Goal: Information Seeking & Learning: Learn about a topic

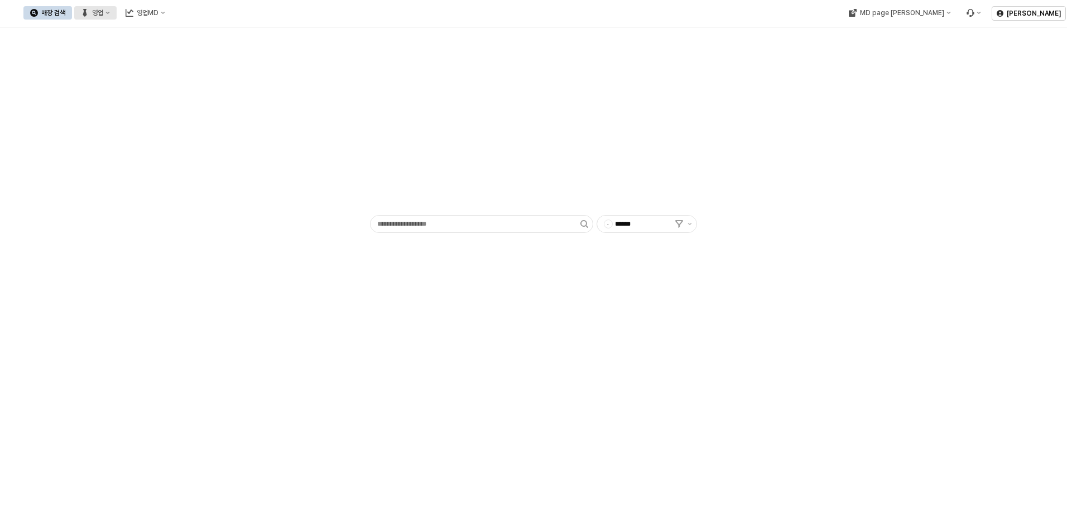
click at [117, 9] on button "영업" at bounding box center [95, 12] width 42 height 13
click at [159, 15] on div "영업MD" at bounding box center [148, 13] width 22 height 8
click at [256, 116] on div "이월 매출현황" at bounding box center [264, 109] width 88 height 18
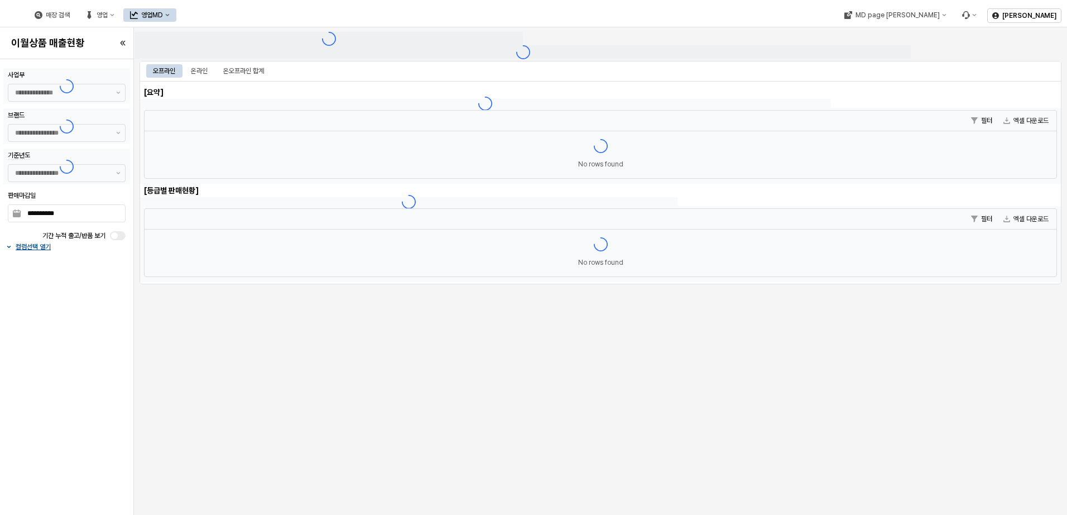
type input "******"
type input "***"
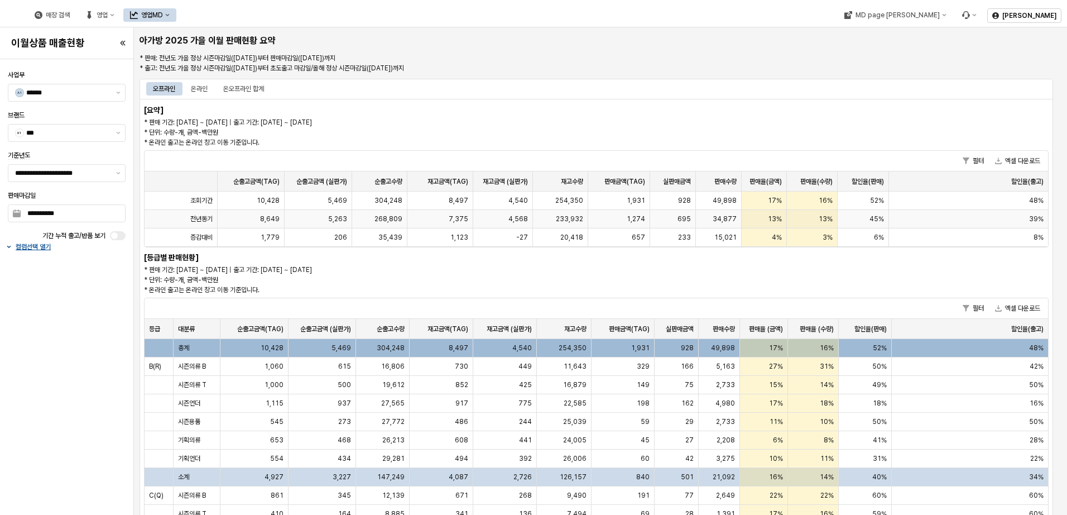
click at [1010, 160] on button "엑셀 다운로드" at bounding box center [1018, 160] width 54 height 13
click at [210, 84] on div "온라인" at bounding box center [199, 88] width 30 height 13
click at [1021, 159] on button "엑셀 다운로드" at bounding box center [1018, 160] width 54 height 13
click at [252, 87] on div "온오프라인 합계" at bounding box center [243, 88] width 41 height 13
click at [1021, 157] on button "엑셀 다운로드" at bounding box center [1018, 160] width 54 height 13
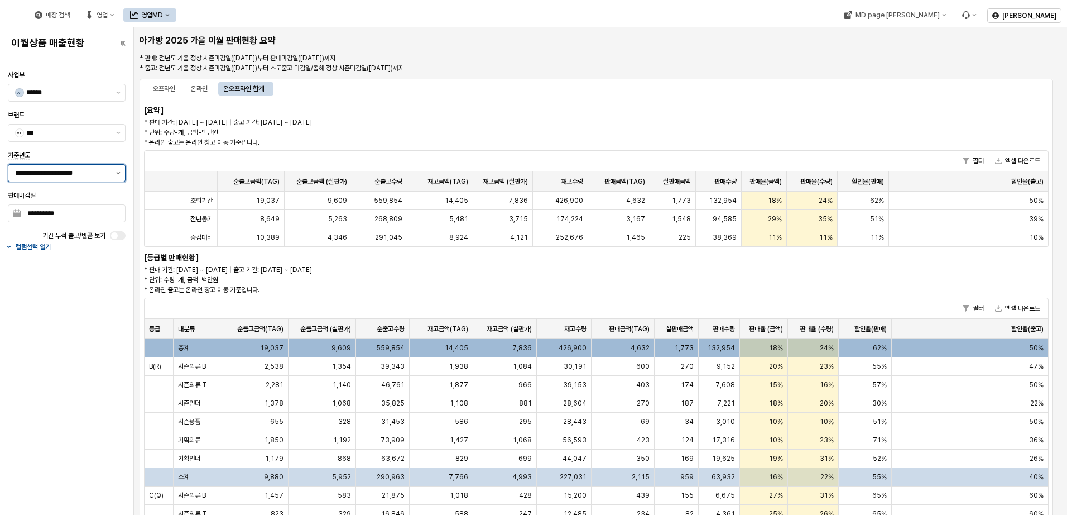
click at [118, 176] on button "제안 사항 표시" at bounding box center [118, 173] width 13 height 17
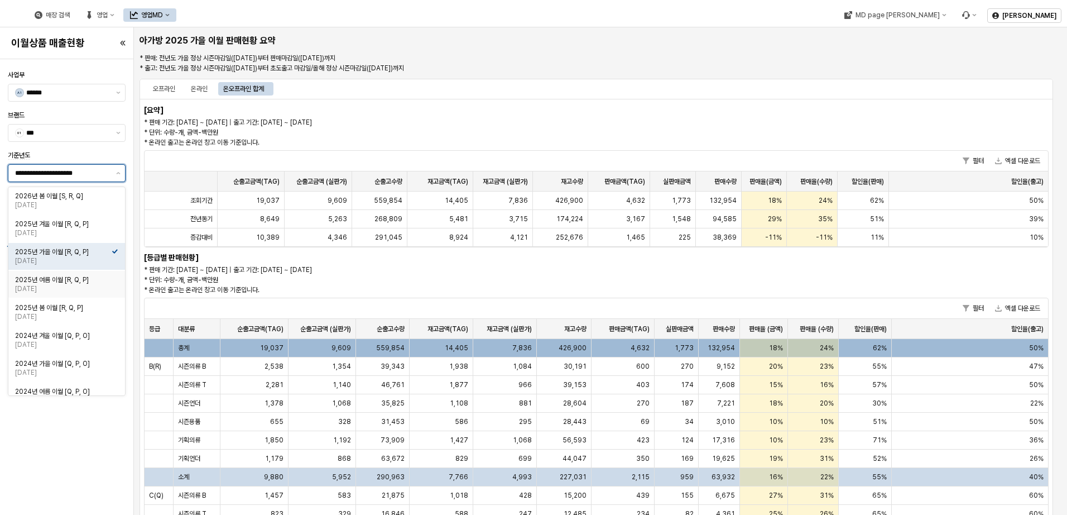
click at [72, 280] on div "2025년 여름 이월 [R, Q, P]" at bounding box center [63, 279] width 97 height 9
type input "**********"
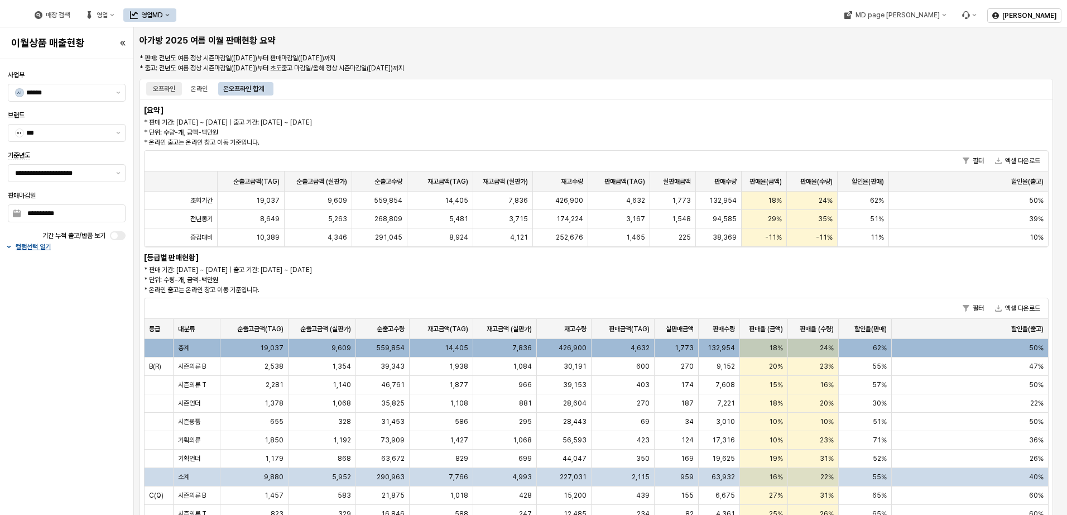
click at [170, 88] on div "오프라인" at bounding box center [164, 88] width 22 height 13
click at [705, 377] on div "11,375" at bounding box center [719, 385] width 41 height 18
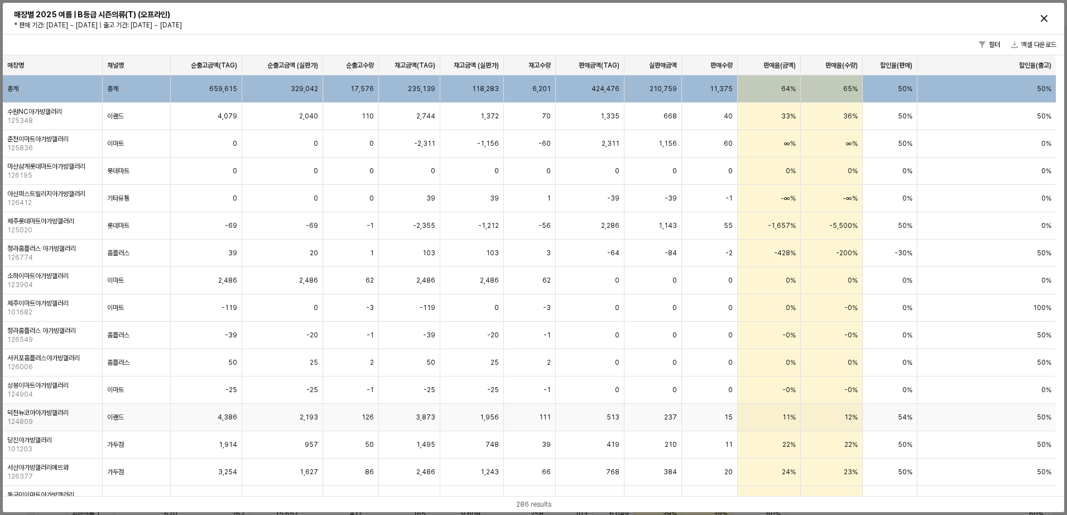
scroll to position [2, 0]
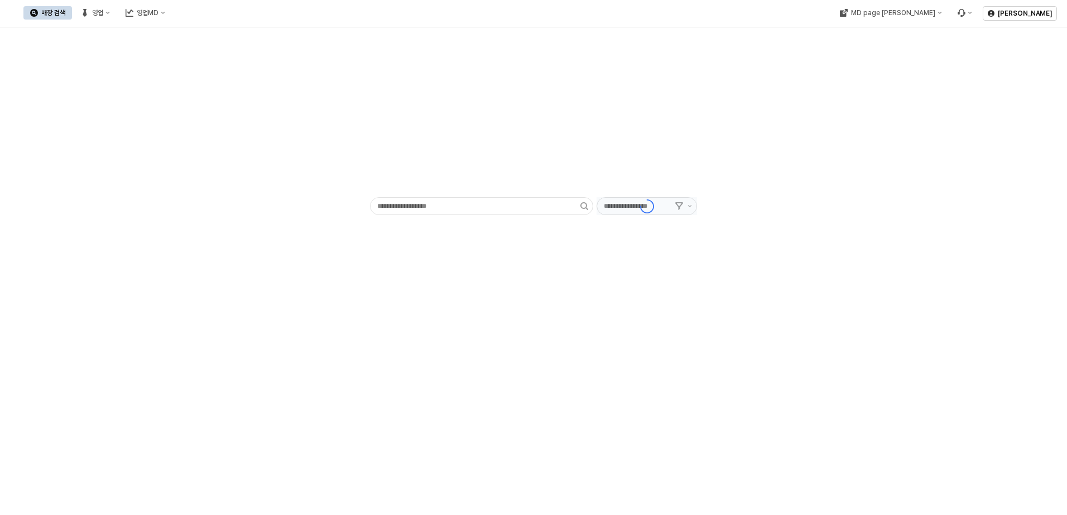
type input "******"
click at [117, 11] on button "영업" at bounding box center [95, 12] width 42 height 13
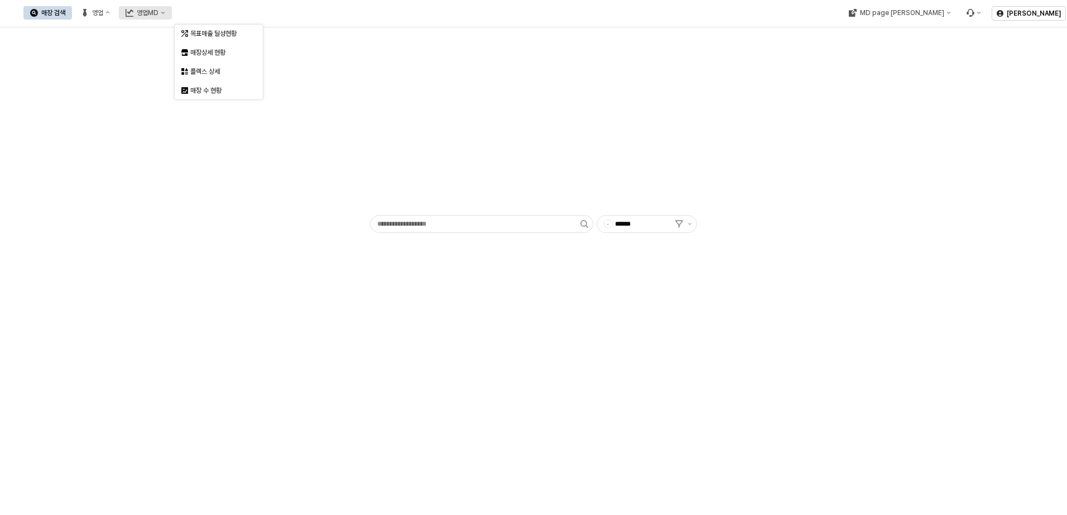
click at [172, 13] on button "영업MD" at bounding box center [145, 12] width 53 height 13
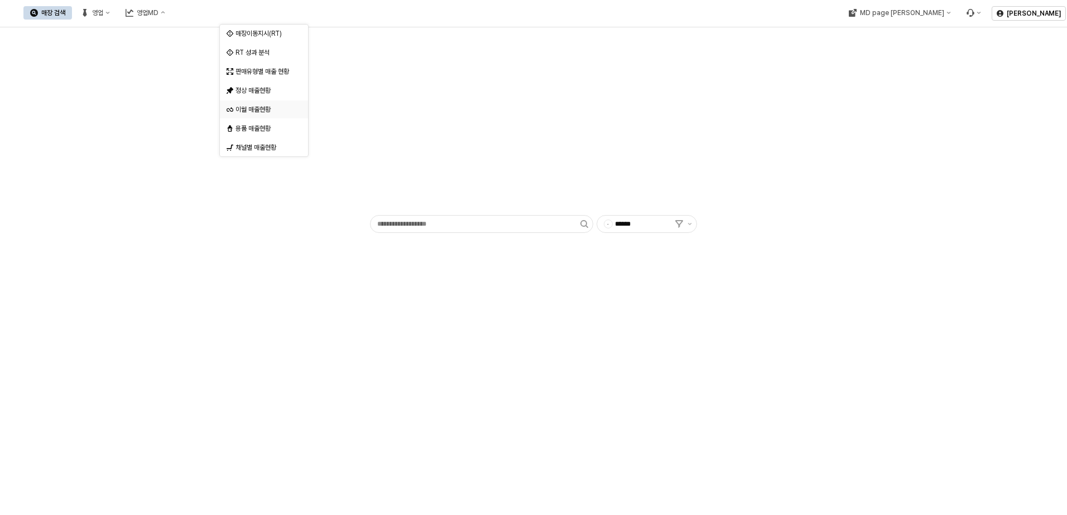
click at [255, 114] on div "이월 매출현황" at bounding box center [261, 109] width 68 height 11
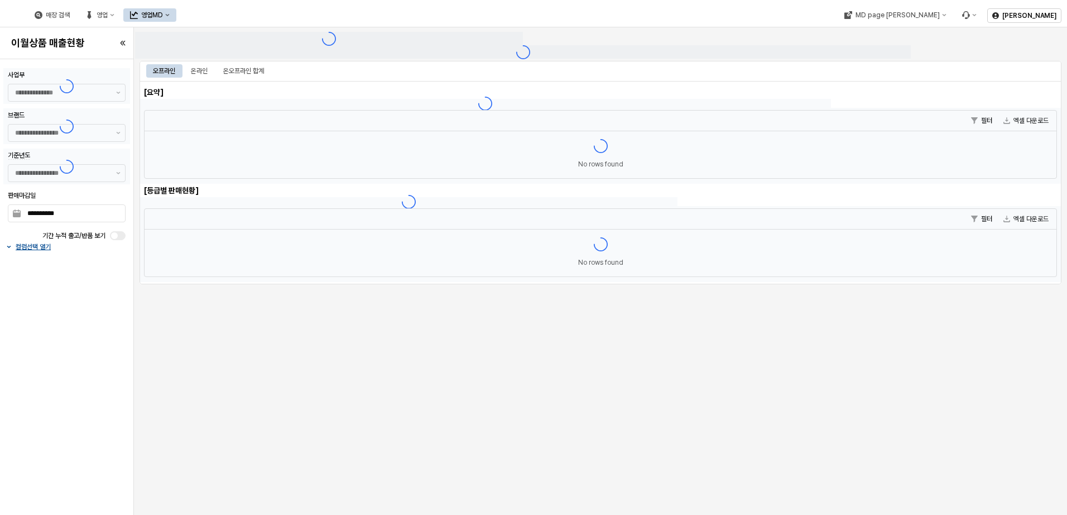
type input "******"
type input "***"
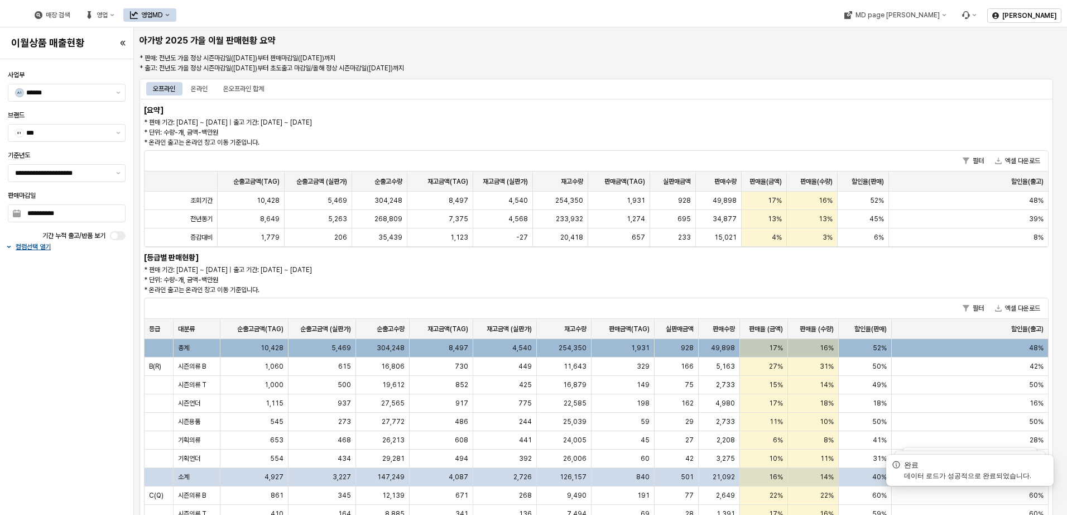
click at [480, 272] on p "* 판매 기간: [DATE] ~ [DATE] | 출고 기간: [DATE] ~ [DATE] * 단위: 수량-개, 금액-백만원 * 온라인 출고는 …" at bounding box center [406, 280] width 524 height 30
click at [196, 89] on div "온라인" at bounding box center [199, 88] width 17 height 13
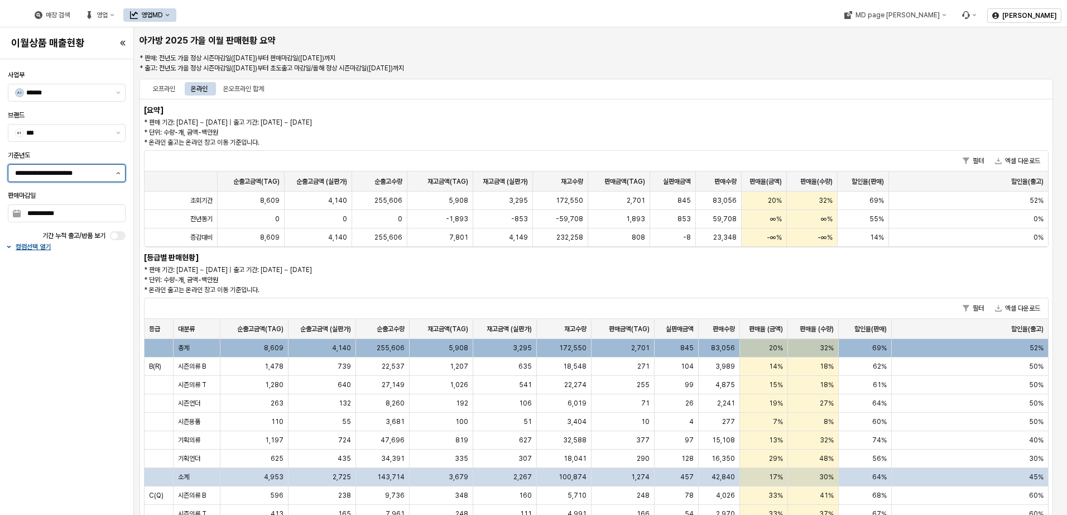
click at [117, 175] on button "제안 사항 표시" at bounding box center [118, 173] width 13 height 17
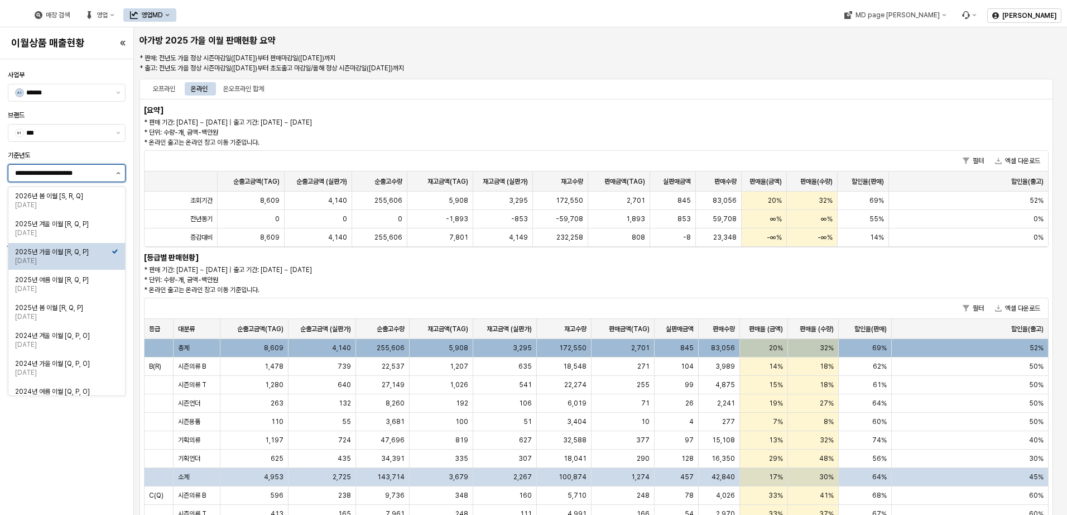
click at [116, 178] on button "제안 사항 표시" at bounding box center [118, 173] width 13 height 17
click at [117, 174] on button "제안 사항 표시" at bounding box center [118, 173] width 13 height 17
click at [82, 281] on div "2025년 여름 이월 [R, Q, P]" at bounding box center [63, 279] width 97 height 9
type input "**********"
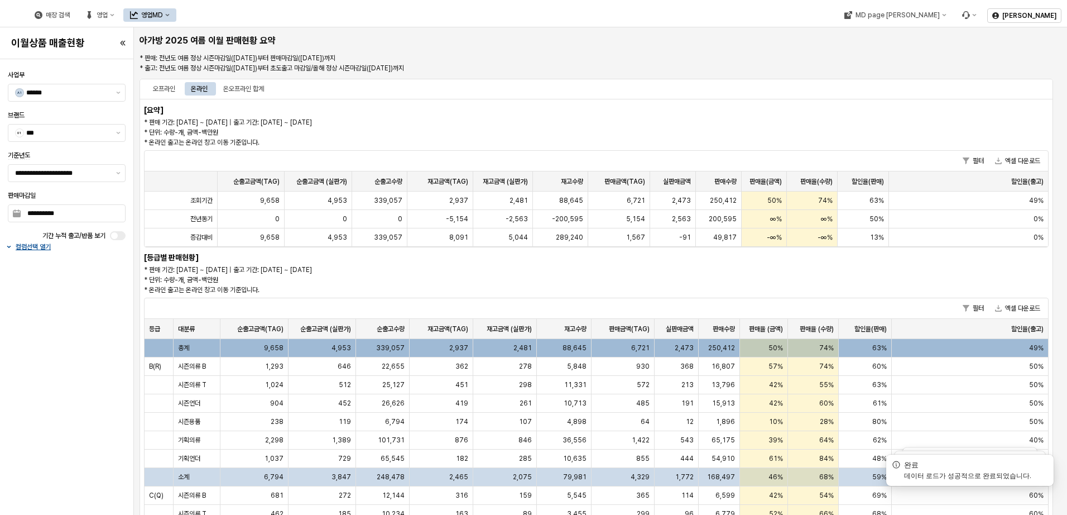
click at [835, 284] on div "[요약] * 판매 기간: [DATE] ~ [DATE] | 출고 기간: [DATE] ~ [DATE] * 단위: 수량-개, 금액-백만원 * 온라인…" at bounding box center [597, 426] width 914 height 654
click at [181, 121] on p "* 판매 기간: [DATE] ~ [DATE] | 출고 기간: [DATE] ~ [DATE] * 단위: 수량-개, 금액-백만원 * 온라인 출고는 …" at bounding box center [482, 132] width 677 height 30
drag, startPoint x: 174, startPoint y: 121, endPoint x: 261, endPoint y: 122, distance: 87.7
click at [261, 122] on p "* 판매 기간: [DATE] ~ [DATE] | 출고 기간: [DATE] ~ [DATE] * 단위: 수량-개, 금액-백만원 * 온라인 출고는 …" at bounding box center [482, 132] width 677 height 30
drag, startPoint x: 261, startPoint y: 122, endPoint x: 189, endPoint y: 130, distance: 73.0
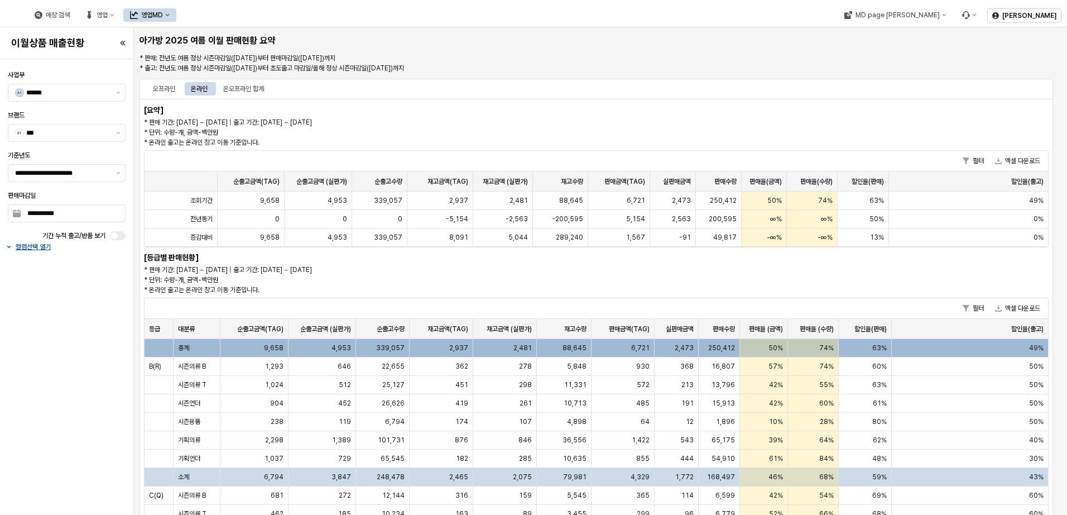
click at [189, 130] on p "* 판매 기간: [DATE] ~ [DATE] | 출고 기간: [DATE] ~ [DATE] * 단위: 수량-개, 금액-백만원 * 온라인 출고는 …" at bounding box center [482, 132] width 677 height 30
drag, startPoint x: 176, startPoint y: 123, endPoint x: 265, endPoint y: 121, distance: 88.2
click at [265, 121] on p "* 판매 기간: [DATE] ~ [DATE] | 출고 기간: [DATE] ~ [DATE] * 단위: 수량-개, 금액-백만원 * 온라인 출고는 …" at bounding box center [482, 132] width 677 height 30
drag, startPoint x: 265, startPoint y: 121, endPoint x: 295, endPoint y: 124, distance: 30.9
click at [295, 124] on p "* 판매 기간: [DATE] ~ [DATE] | 출고 기간: [DATE] ~ [DATE] * 단위: 수량-개, 금액-백만원 * 온라인 출고는 …" at bounding box center [482, 132] width 677 height 30
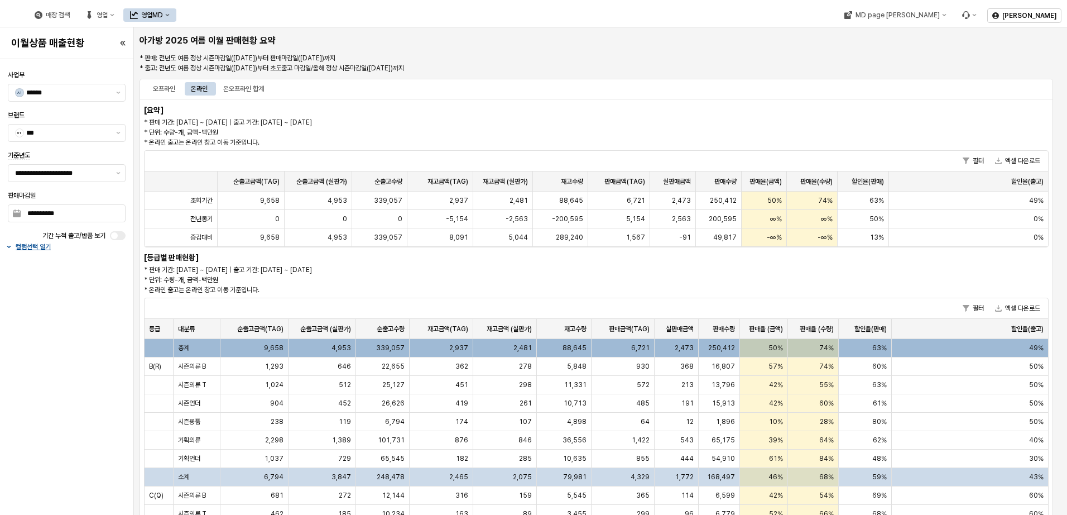
drag, startPoint x: 284, startPoint y: 122, endPoint x: 404, endPoint y: 120, distance: 120.0
click at [404, 120] on p "* 판매 기간: [DATE] ~ [DATE] | 출고 기간: [DATE] ~ [DATE] * 단위: 수량-개, 금액-백만원 * 온라인 출고는 …" at bounding box center [482, 132] width 677 height 30
click at [163, 89] on div "오프라인" at bounding box center [164, 88] width 22 height 13
click at [116, 132] on button "제안 사항 표시" at bounding box center [118, 132] width 13 height 17
click at [101, 133] on input "***" at bounding box center [67, 132] width 83 height 11
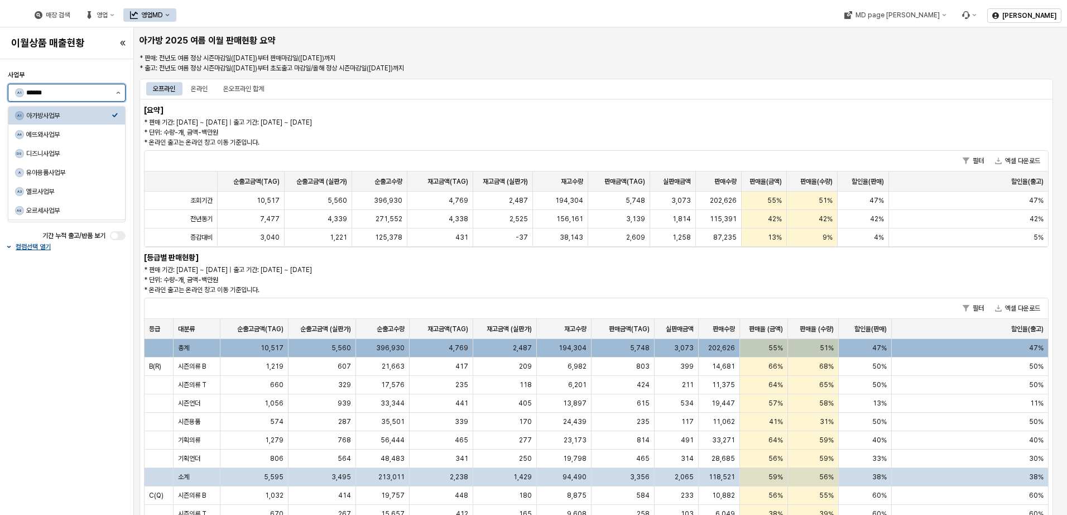
click at [116, 98] on button "제안 사항 표시" at bounding box center [118, 92] width 13 height 17
click at [88, 150] on div "디즈니사업부" at bounding box center [68, 153] width 85 height 9
type input "******"
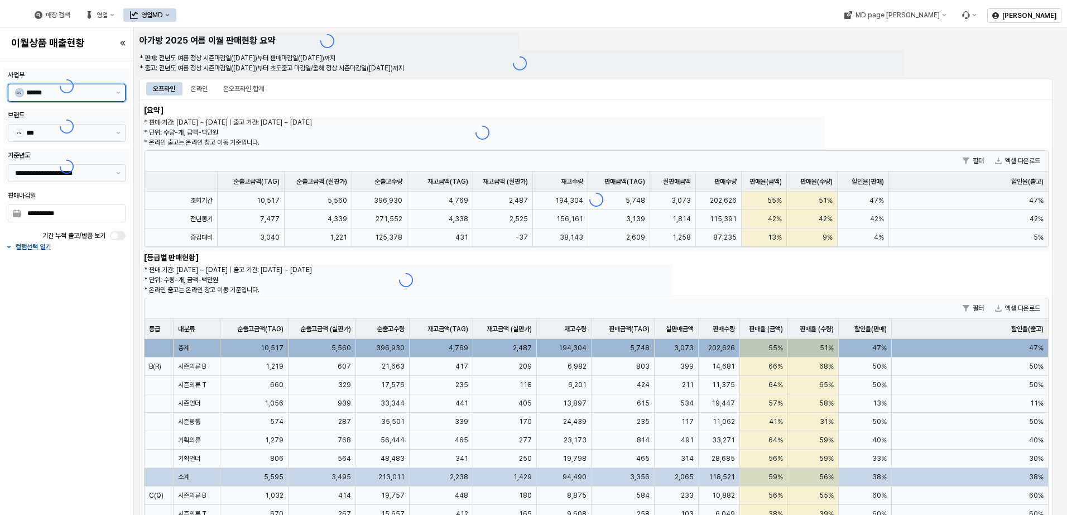
type input "******"
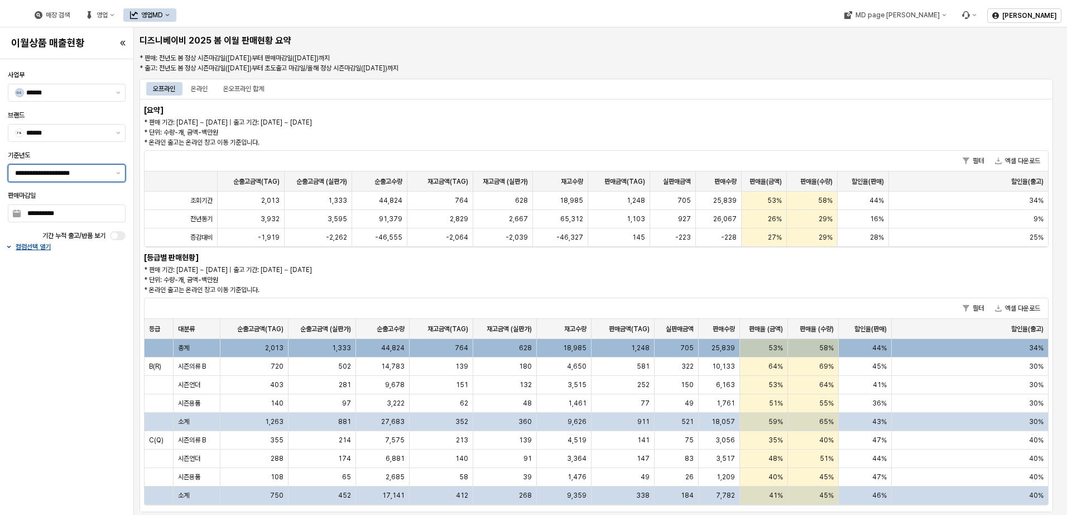
click at [111, 177] on div "**********" at bounding box center [59, 173] width 103 height 17
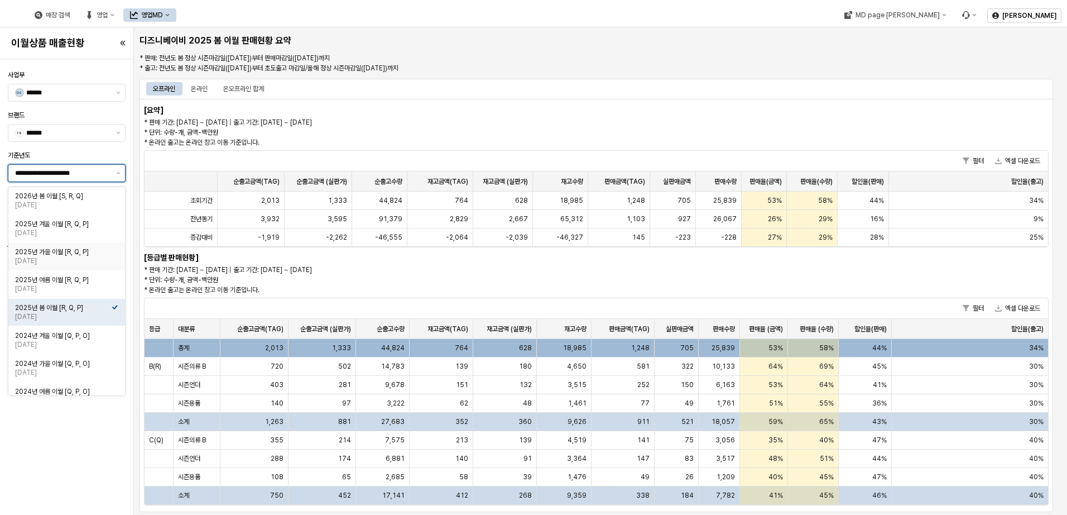
click at [82, 261] on div "[DATE]" at bounding box center [63, 260] width 97 height 9
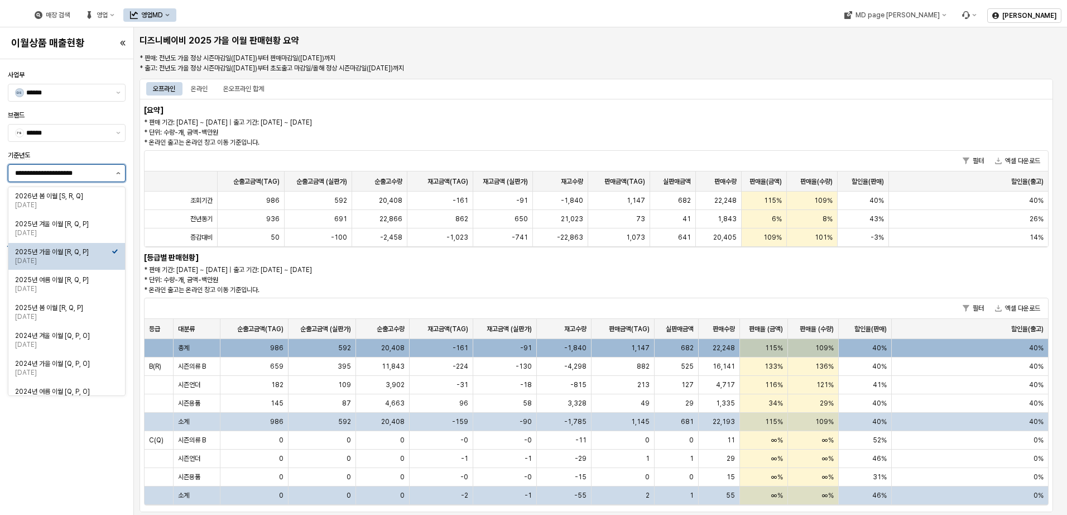
click at [118, 170] on button "제안 사항 표시" at bounding box center [118, 173] width 13 height 17
click at [103, 222] on div "2025년 겨울 이월 [R, Q, P]" at bounding box center [63, 223] width 97 height 9
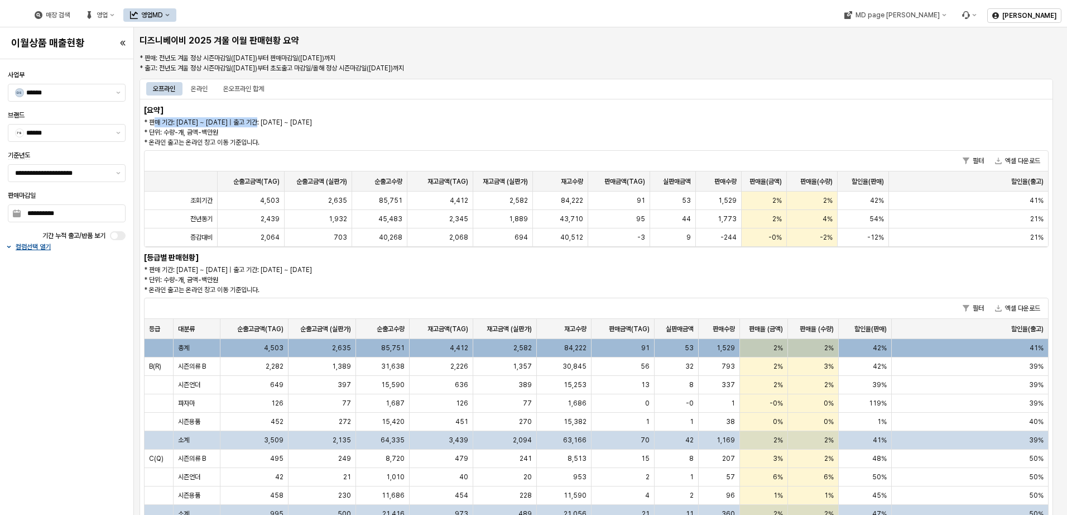
drag, startPoint x: 155, startPoint y: 120, endPoint x: 260, endPoint y: 121, distance: 105.0
click at [260, 121] on p "* 판매 기간: [DATE] ~ [DATE] | 출고 기간: [DATE] ~ [DATE] * 단위: 수량-개, 금액-백만원 * 온라인 출고는 …" at bounding box center [482, 132] width 677 height 30
drag, startPoint x: 260, startPoint y: 121, endPoint x: 277, endPoint y: 121, distance: 17.3
click at [277, 121] on p "* 판매 기간: [DATE] ~ [DATE] | 출고 기간: [DATE] ~ [DATE] * 단위: 수량-개, 금액-백만원 * 온라인 출고는 …" at bounding box center [482, 132] width 677 height 30
drag, startPoint x: 270, startPoint y: 122, endPoint x: 380, endPoint y: 122, distance: 110.0
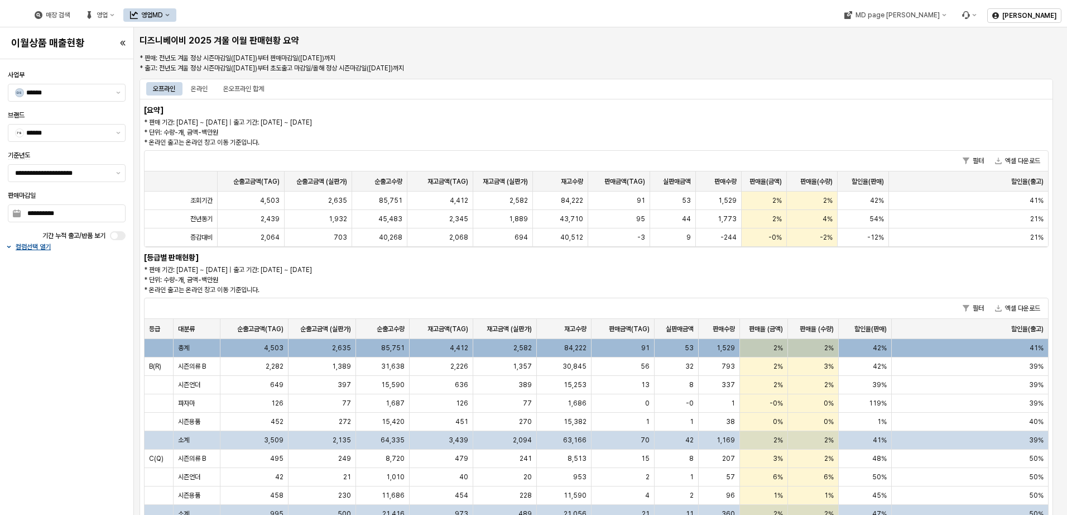
click at [380, 122] on p "* 판매 기간: [DATE] ~ [DATE] | 출고 기간: [DATE] ~ [DATE] * 단위: 수량-개, 금액-백만원 * 온라인 출고는 …" at bounding box center [482, 132] width 677 height 30
click at [200, 87] on div "온라인" at bounding box center [199, 88] width 17 height 13
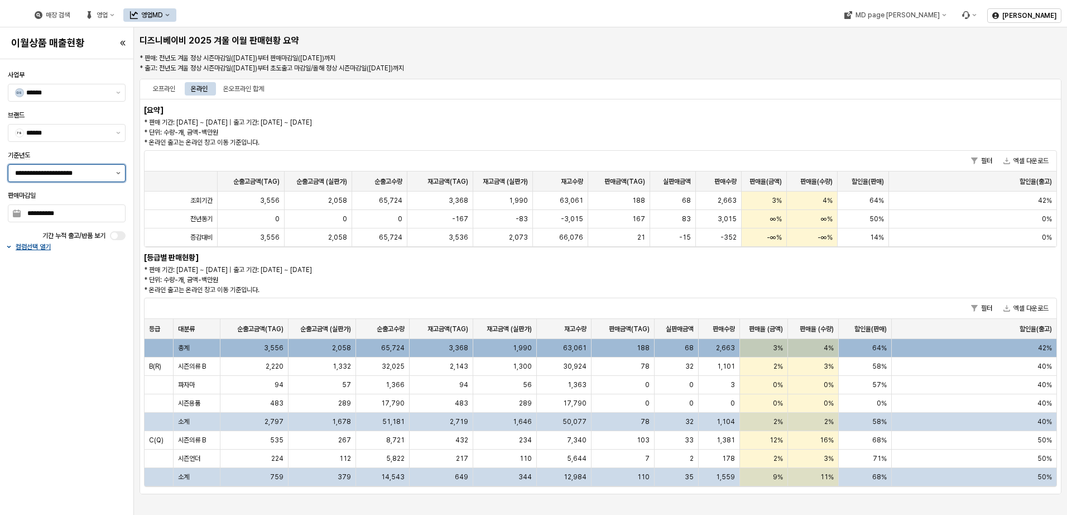
click at [117, 173] on icon "제안 사항 표시" at bounding box center [118, 173] width 4 height 2
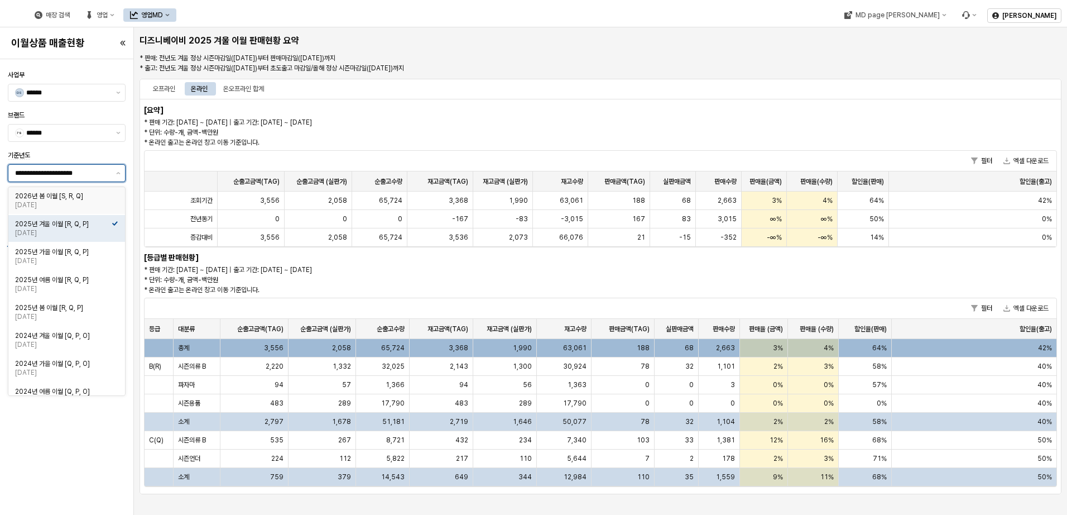
click at [73, 200] on div "[DATE]" at bounding box center [63, 204] width 97 height 9
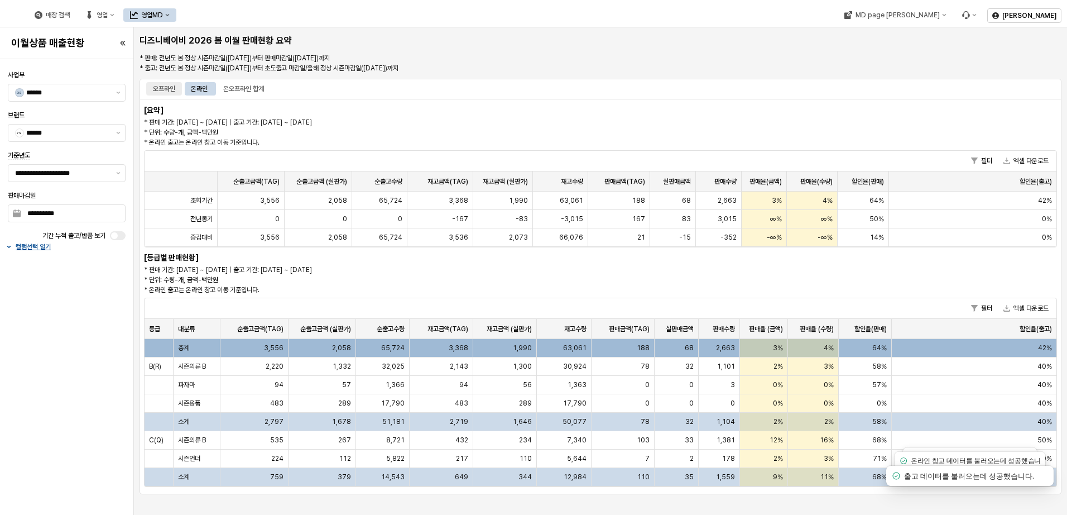
click at [165, 85] on div "오프라인" at bounding box center [164, 88] width 22 height 13
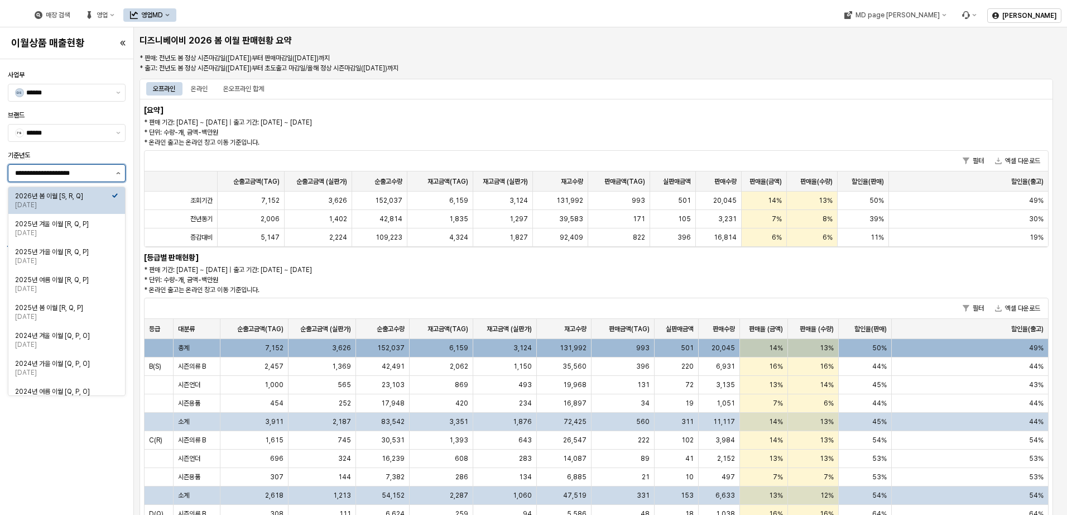
click at [121, 173] on button "제안 사항 표시" at bounding box center [118, 173] width 13 height 17
click at [89, 251] on div "2025년 가을 이월 [R, Q, P]" at bounding box center [63, 251] width 97 height 9
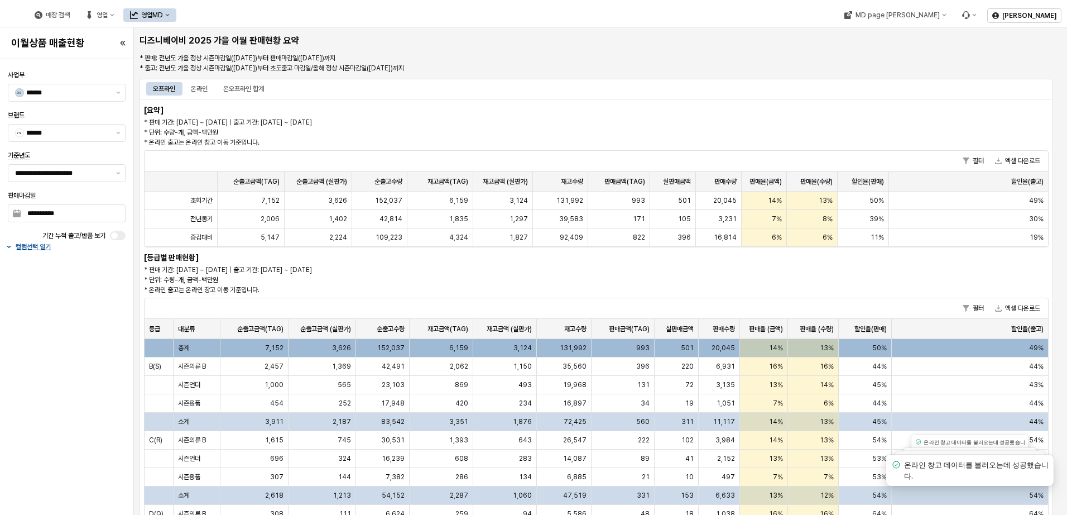
drag, startPoint x: 265, startPoint y: 123, endPoint x: 404, endPoint y: 121, distance: 139.6
click at [404, 121] on p "* 판매 기간: [DATE] ~ [DATE] | 출고 기간: [DATE] ~ [DATE] * 단위: 수량-개, 금액-백만원 * 온라인 출고는 …" at bounding box center [482, 132] width 677 height 30
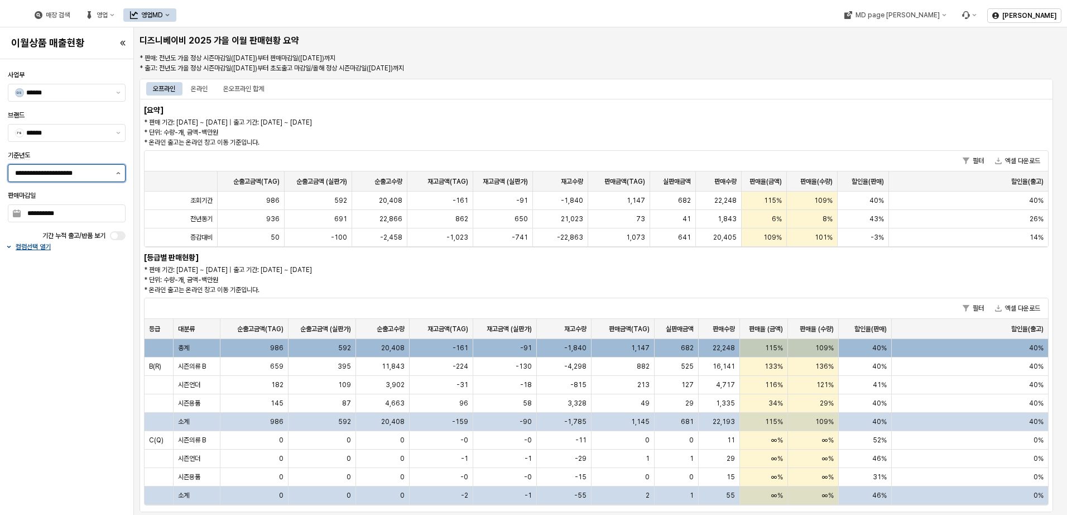
click at [119, 169] on button "제안 사항 표시" at bounding box center [118, 173] width 13 height 17
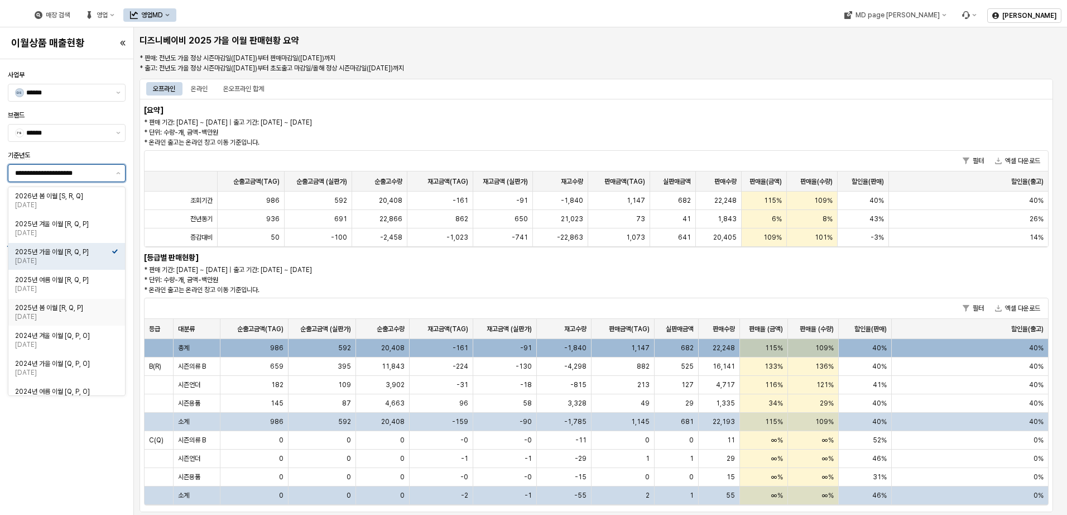
click at [97, 308] on div "2025년 봄 이월 [R, Q, P]" at bounding box center [63, 307] width 97 height 9
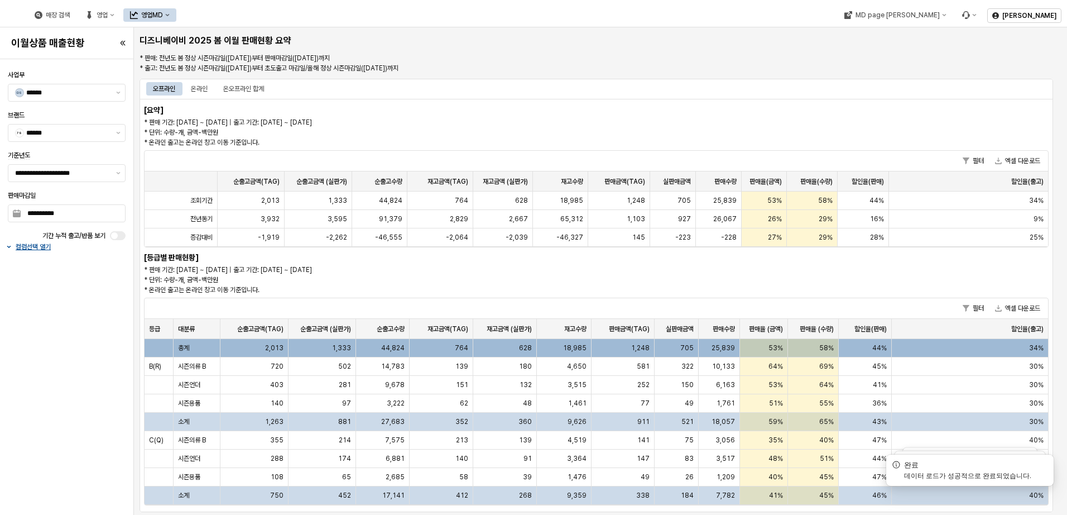
drag, startPoint x: 162, startPoint y: 121, endPoint x: 388, endPoint y: 120, distance: 226.1
click at [388, 120] on p "* 판매 기간: [DATE] ~ [DATE] | 출고 기간: [DATE] ~ [DATE] * 단위: 수량-개, 금액-백만원 * 온라인 출고는 …" at bounding box center [482, 132] width 677 height 30
click at [115, 174] on button "제안 사항 표시" at bounding box center [118, 173] width 13 height 17
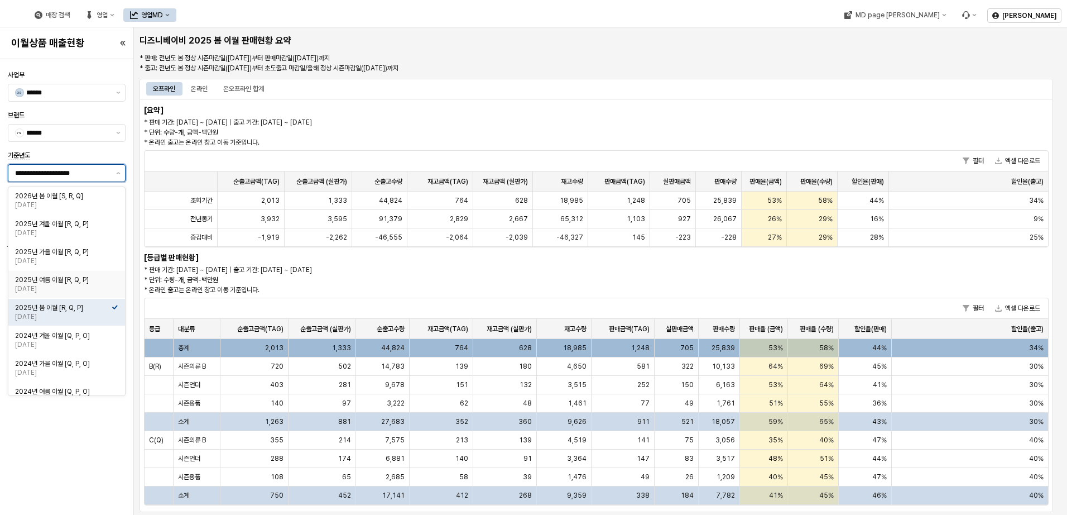
click at [99, 281] on div "2025년 여름 이월 [R, Q, P]" at bounding box center [63, 279] width 97 height 9
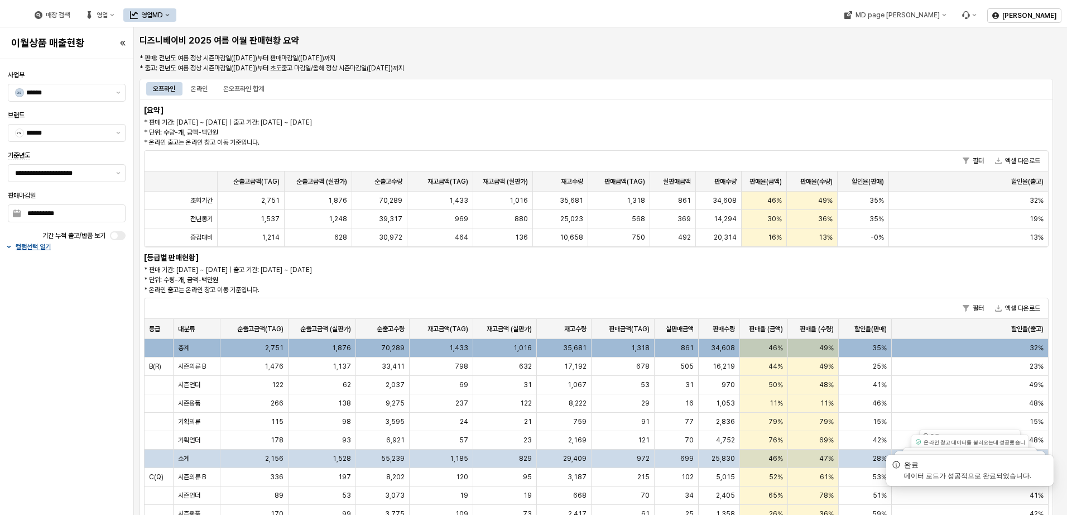
click at [710, 267] on div "[요약] * 판매 기간: [DATE] ~ [DATE] | 출고 기간: [DATE] ~ [DATE] * 단위: 수량-개, 금액-백만원 * 온라인…" at bounding box center [597, 323] width 914 height 449
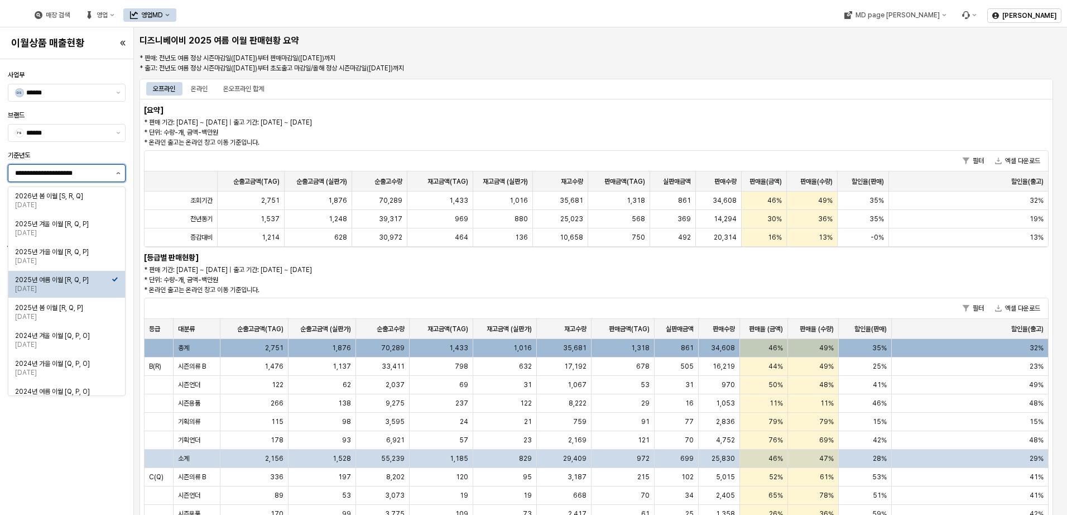
click at [118, 178] on button "제안 사항 표시" at bounding box center [118, 173] width 13 height 17
click at [102, 251] on div "2025년 가을 이월 [R, Q, P]" at bounding box center [63, 251] width 97 height 9
type input "**********"
